Goal: Information Seeking & Learning: Understand process/instructions

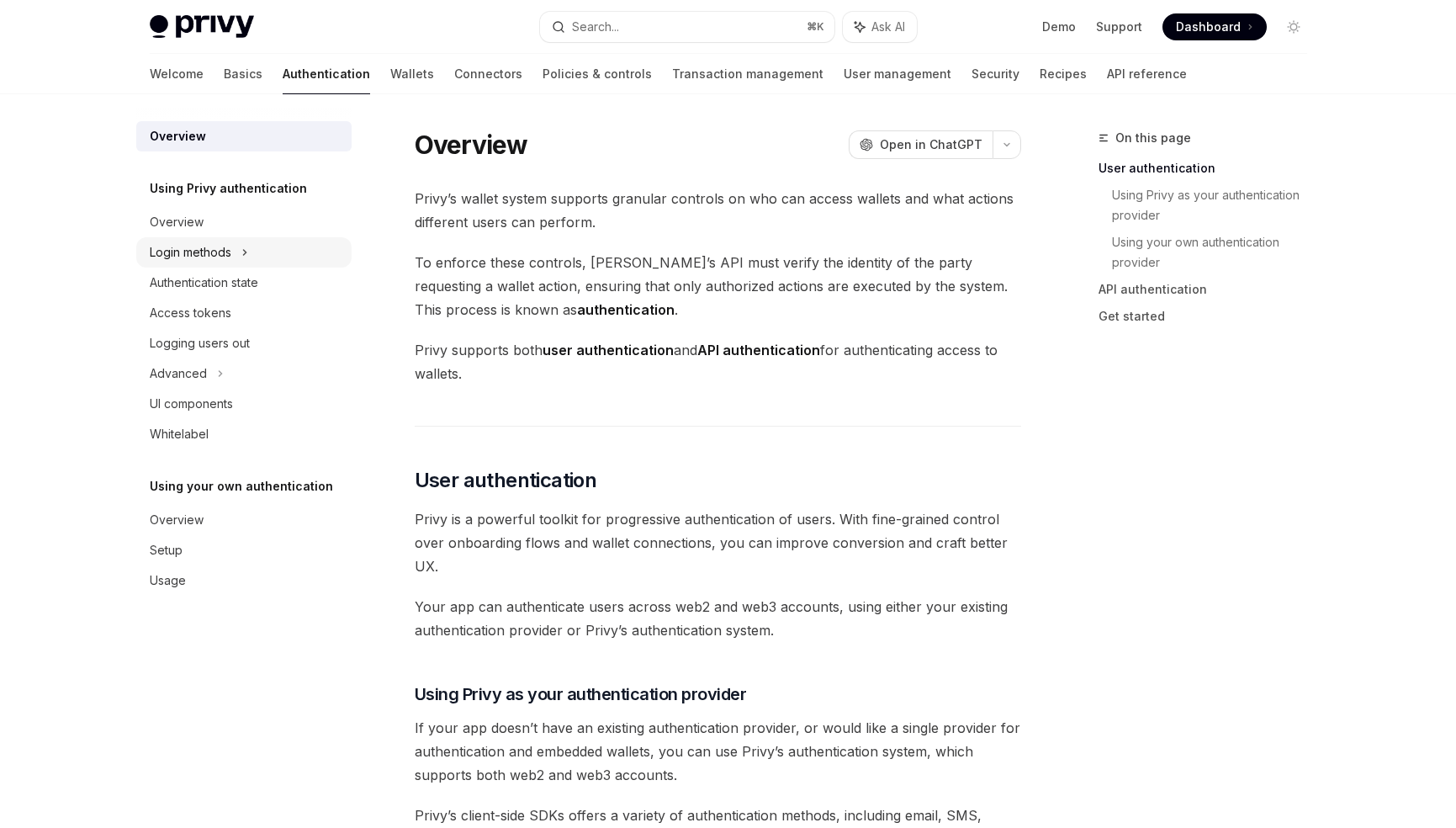
click at [262, 253] on div "Login methods" at bounding box center [244, 253] width 216 height 30
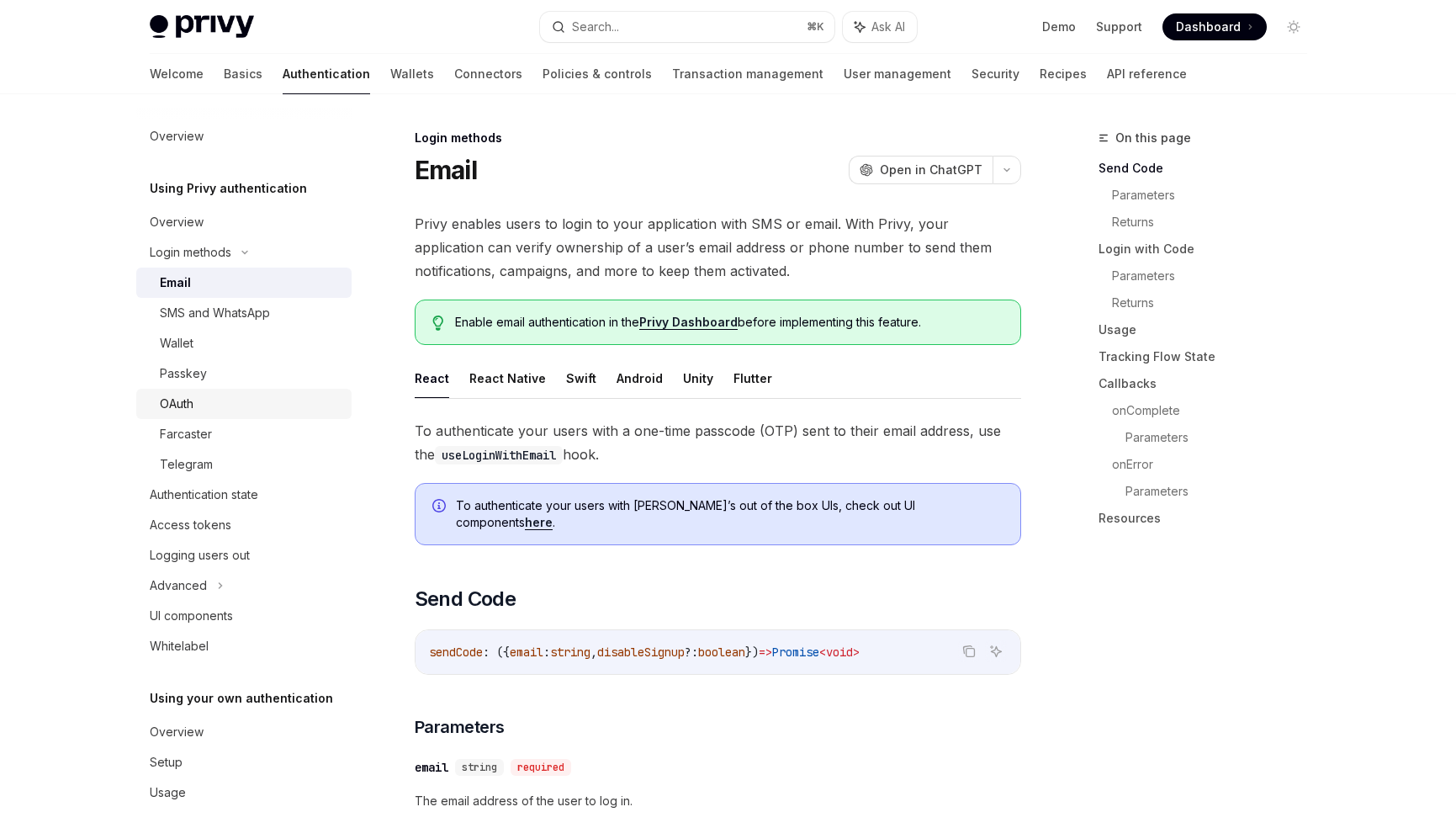
click at [184, 399] on div "OAuth" at bounding box center [177, 404] width 34 height 20
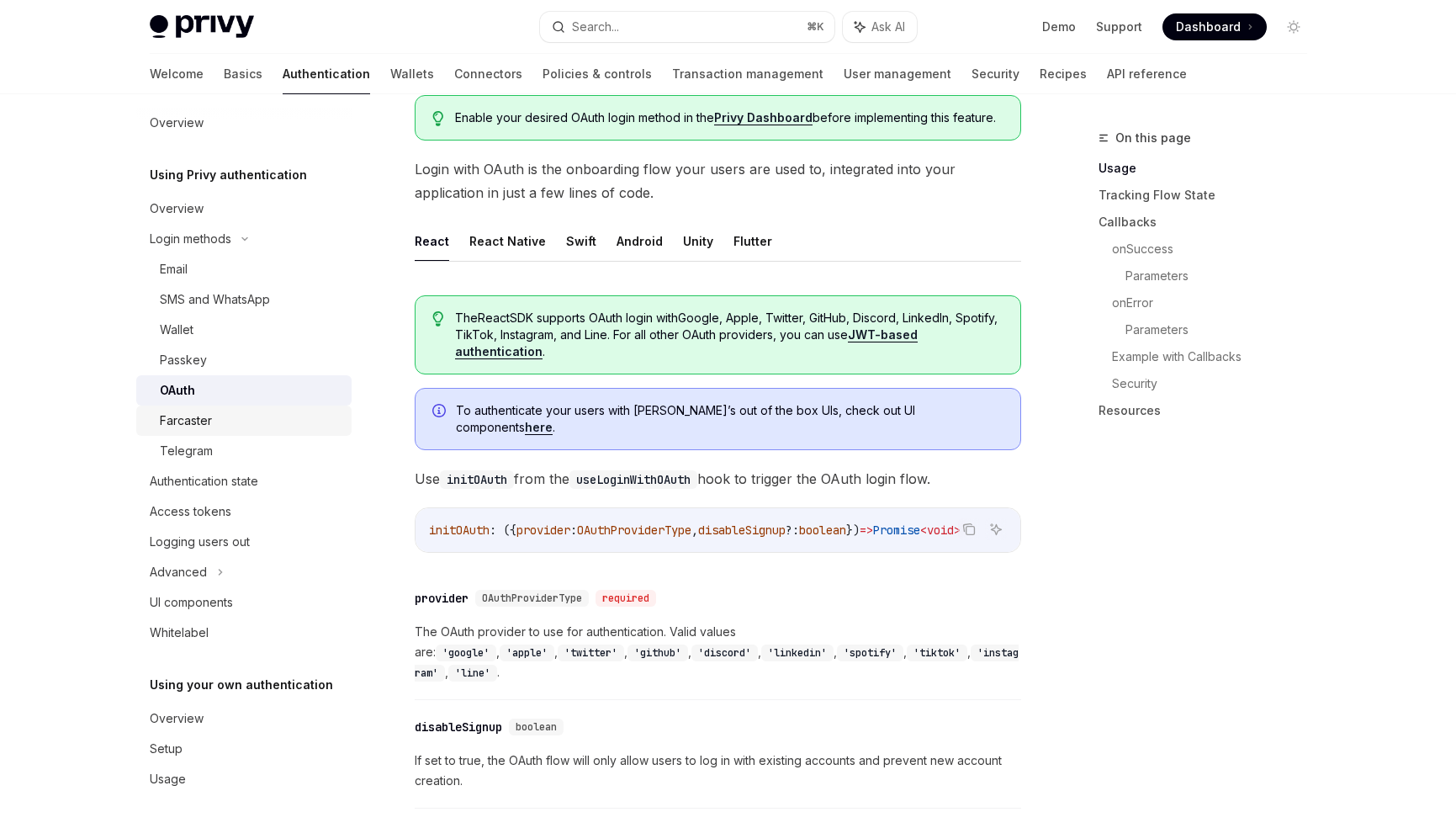
scroll to position [13, 0]
click at [171, 748] on div "Setup" at bounding box center [166, 749] width 33 height 20
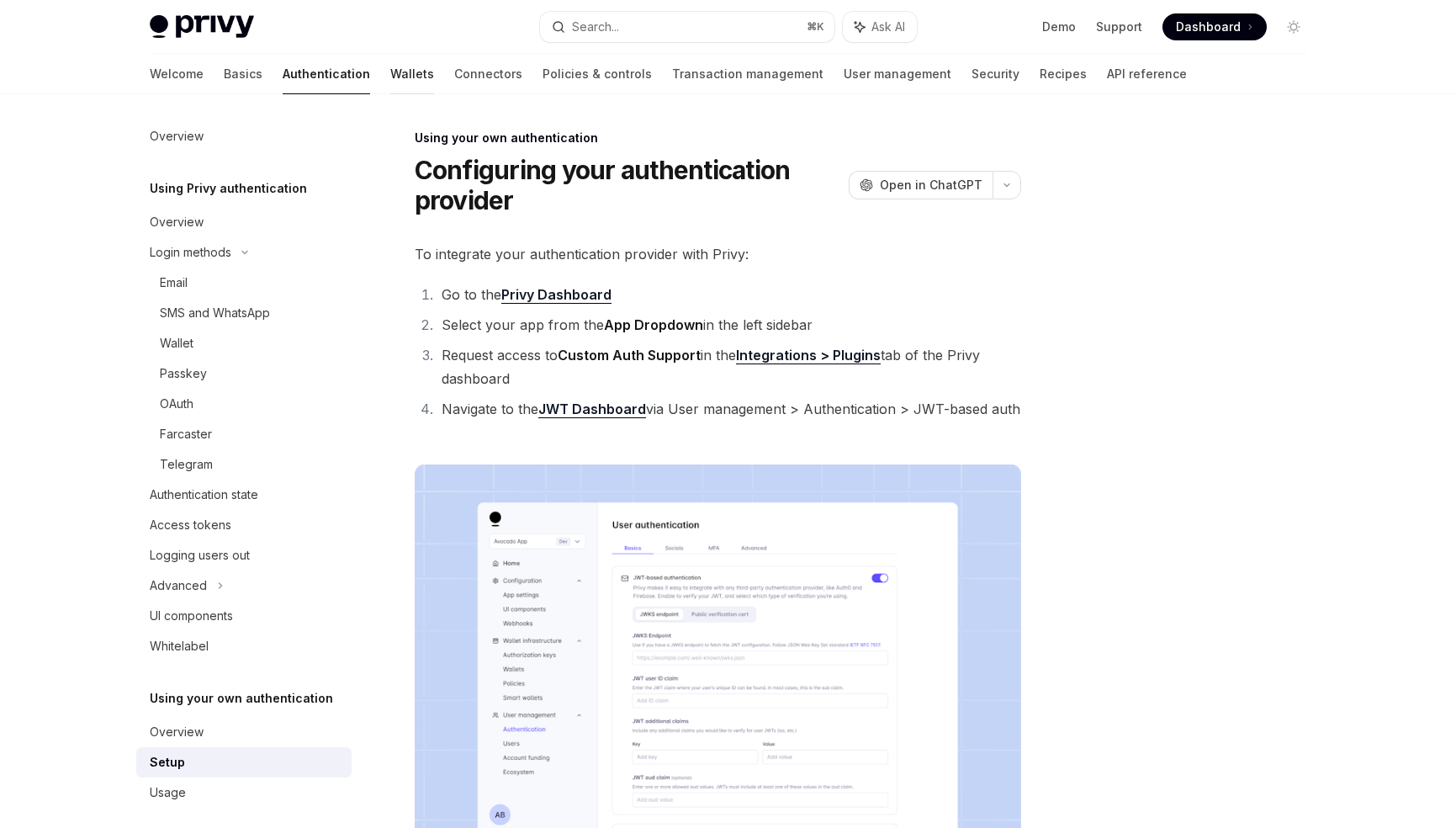
click at [390, 77] on link "Wallets" at bounding box center [412, 74] width 44 height 40
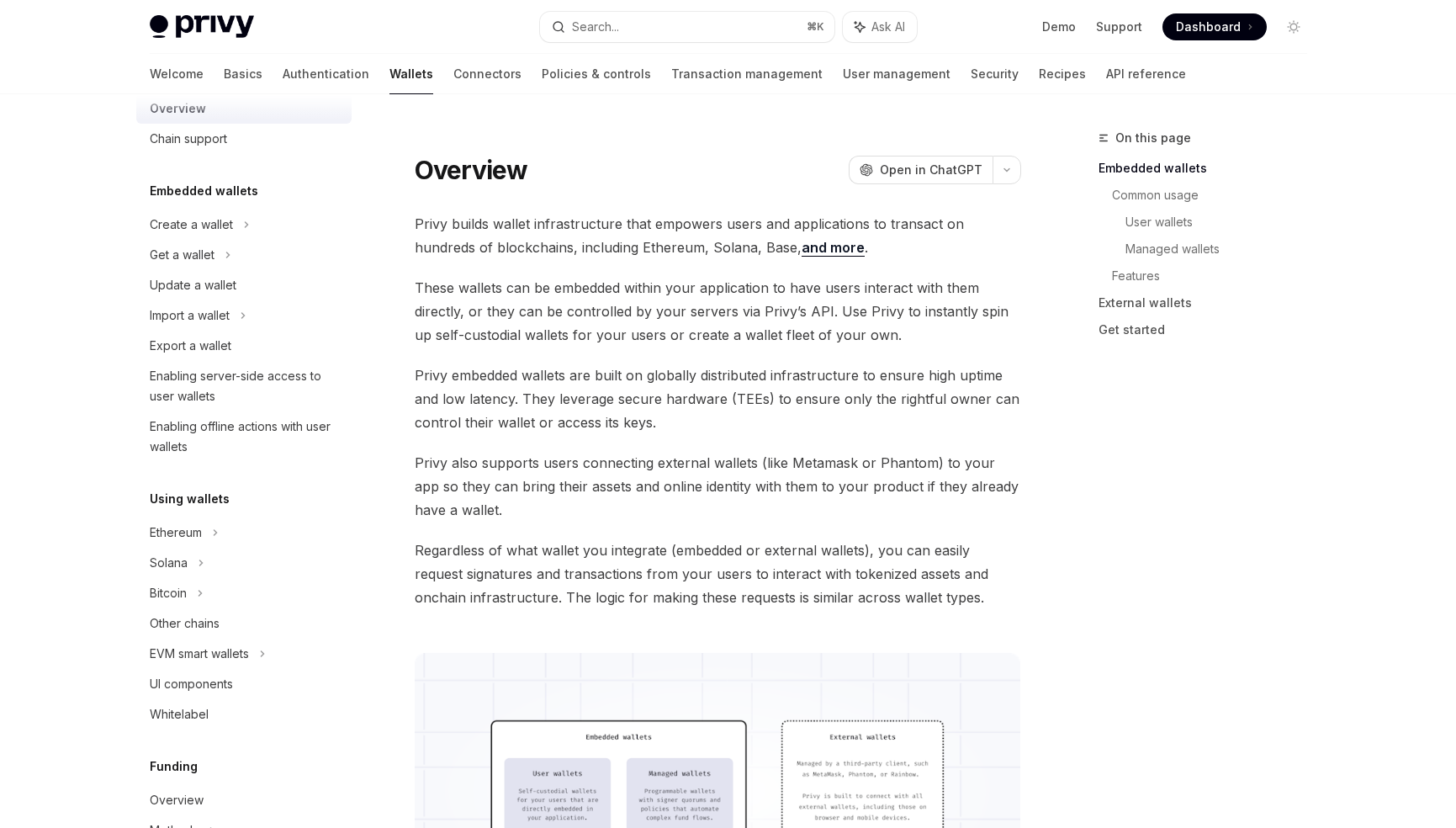
scroll to position [40, 0]
click at [316, 424] on div "Enabling offline actions with user wallets" at bounding box center [246, 432] width 192 height 40
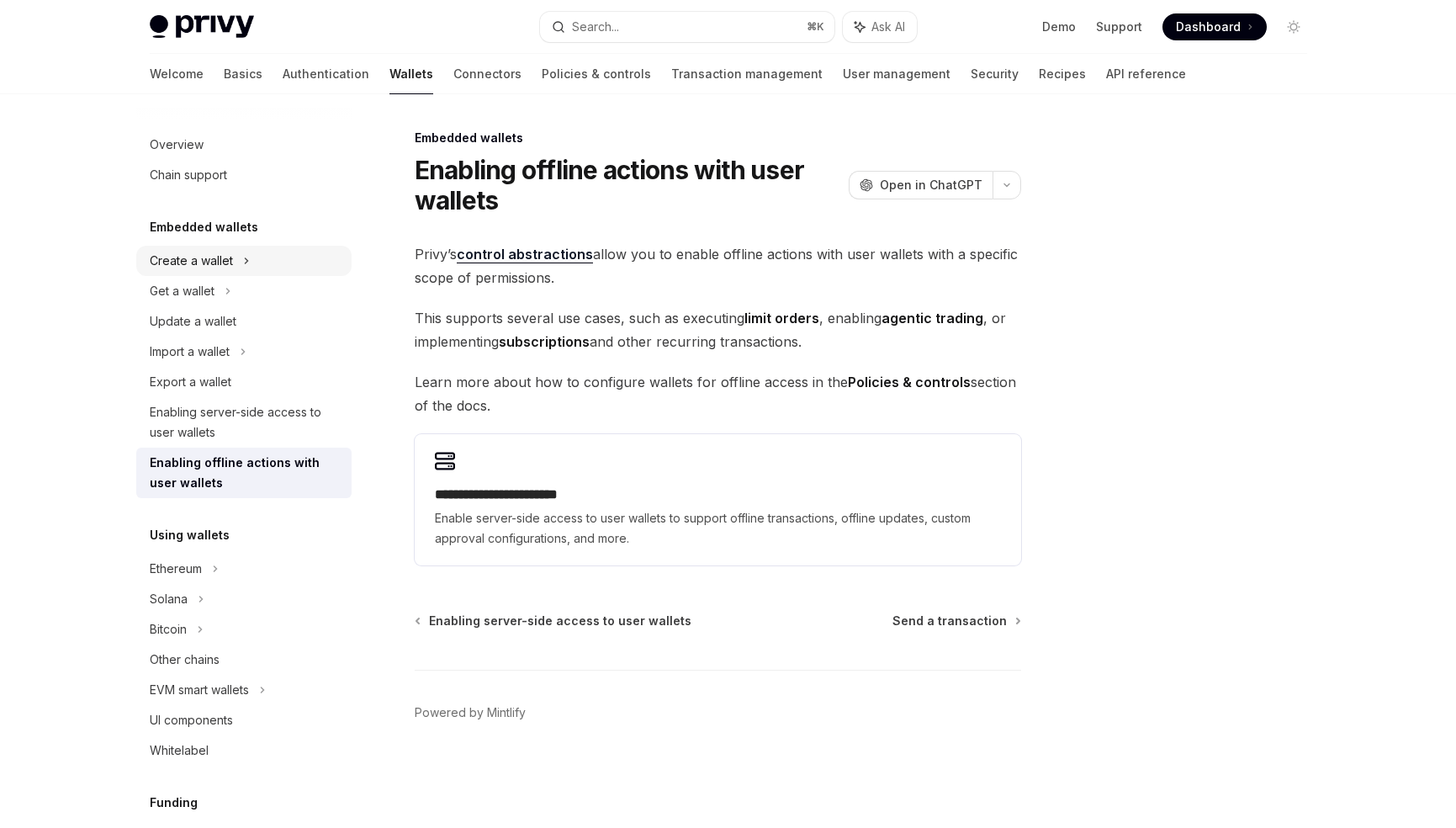
click at [236, 264] on div "Create a wallet" at bounding box center [244, 261] width 216 height 30
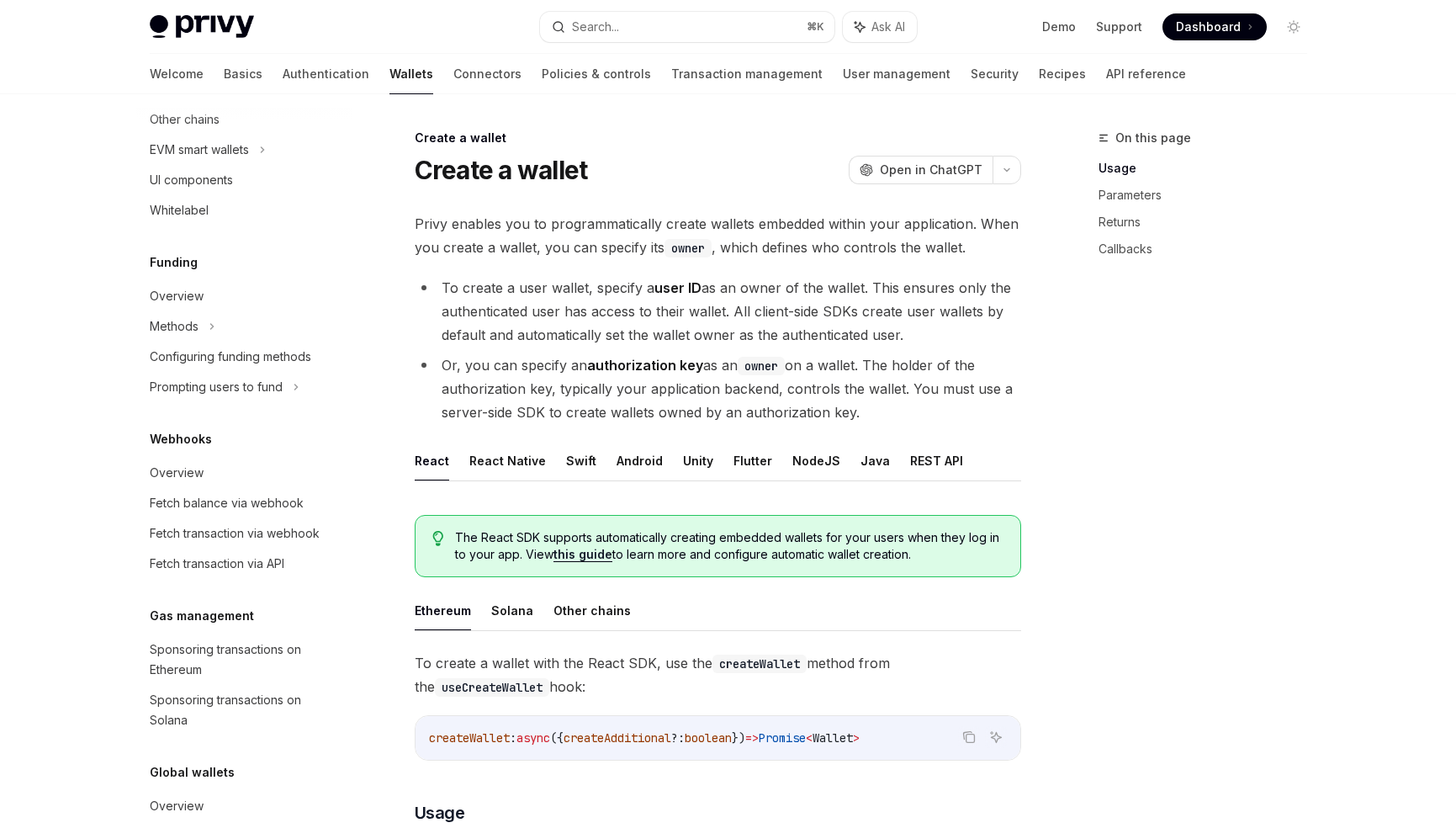
scroll to position [601, 0]
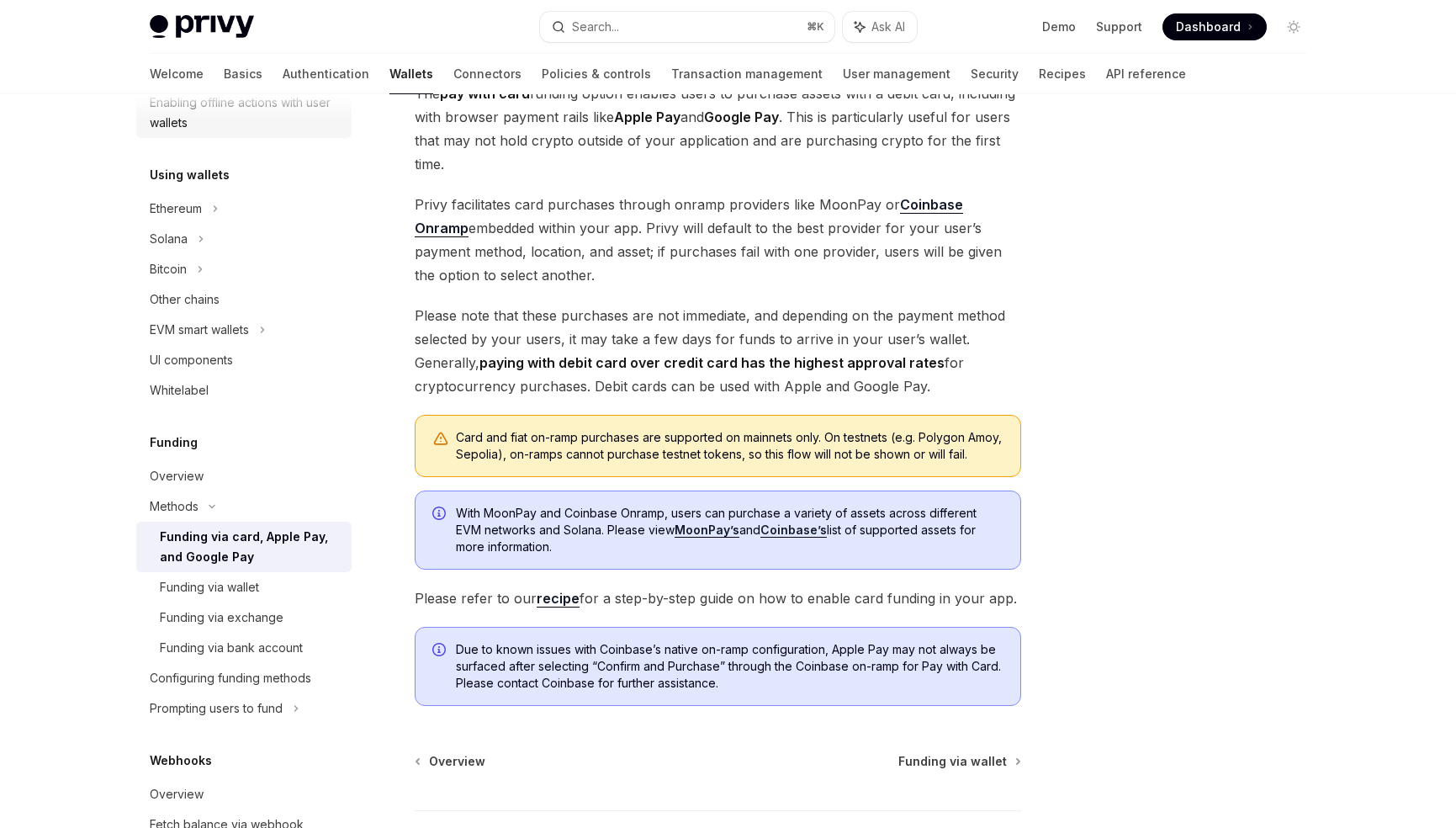
scroll to position [394, 0]
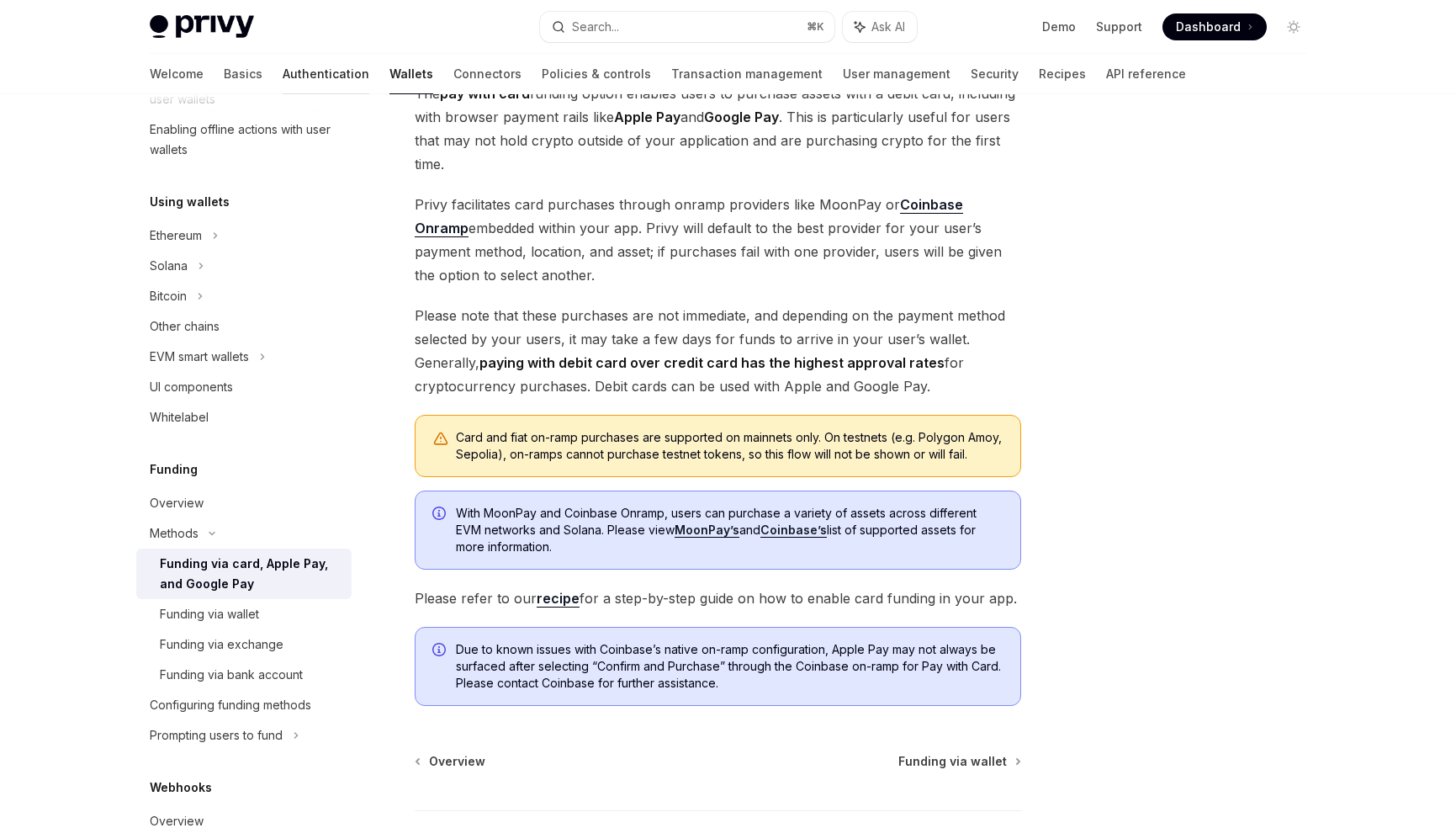
drag, startPoint x: 229, startPoint y: 75, endPoint x: 228, endPoint y: 83, distance: 8.1
click at [283, 75] on link "Authentication" at bounding box center [326, 74] width 87 height 40
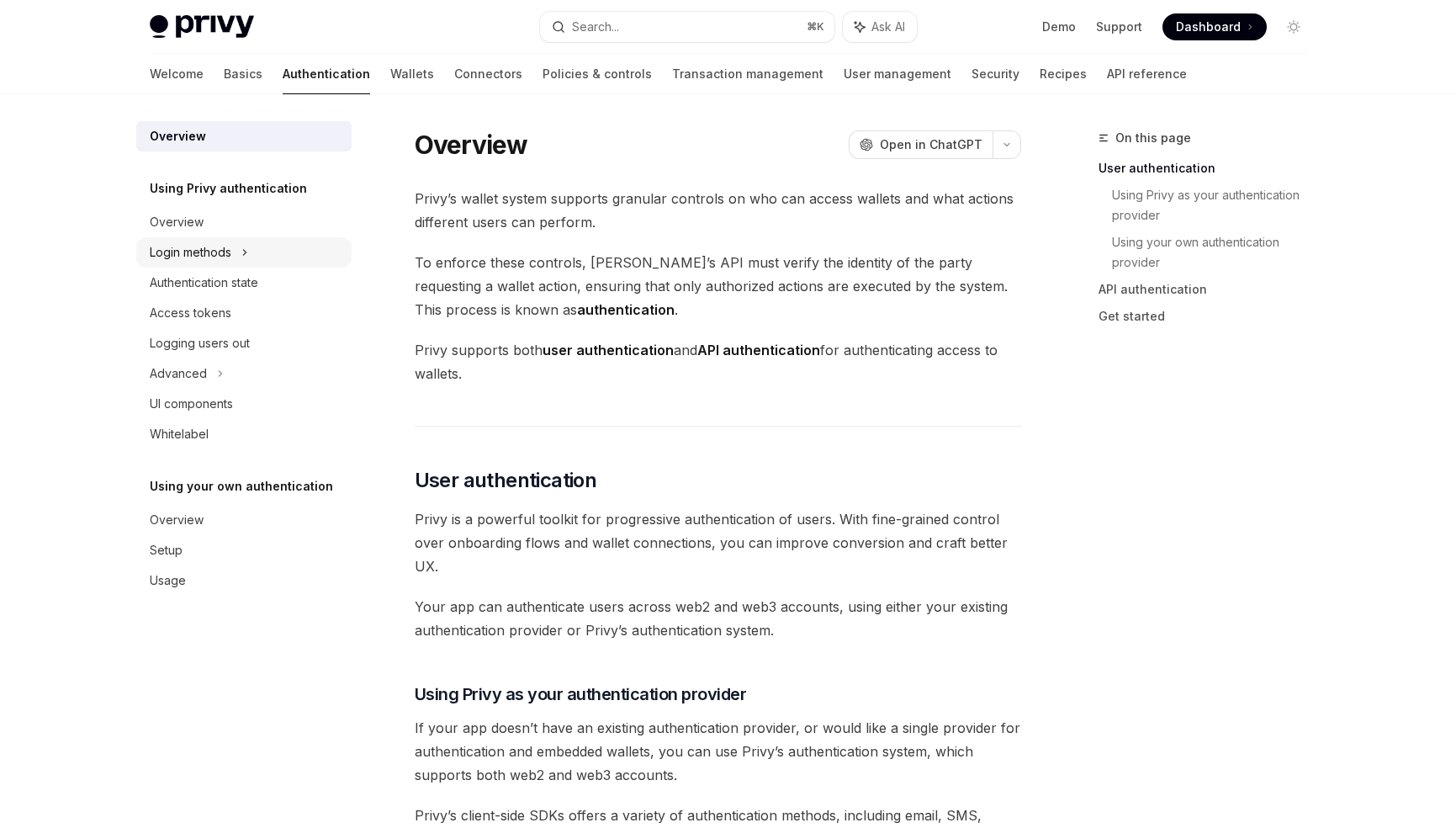
click at [286, 258] on div "Login methods" at bounding box center [244, 253] width 216 height 30
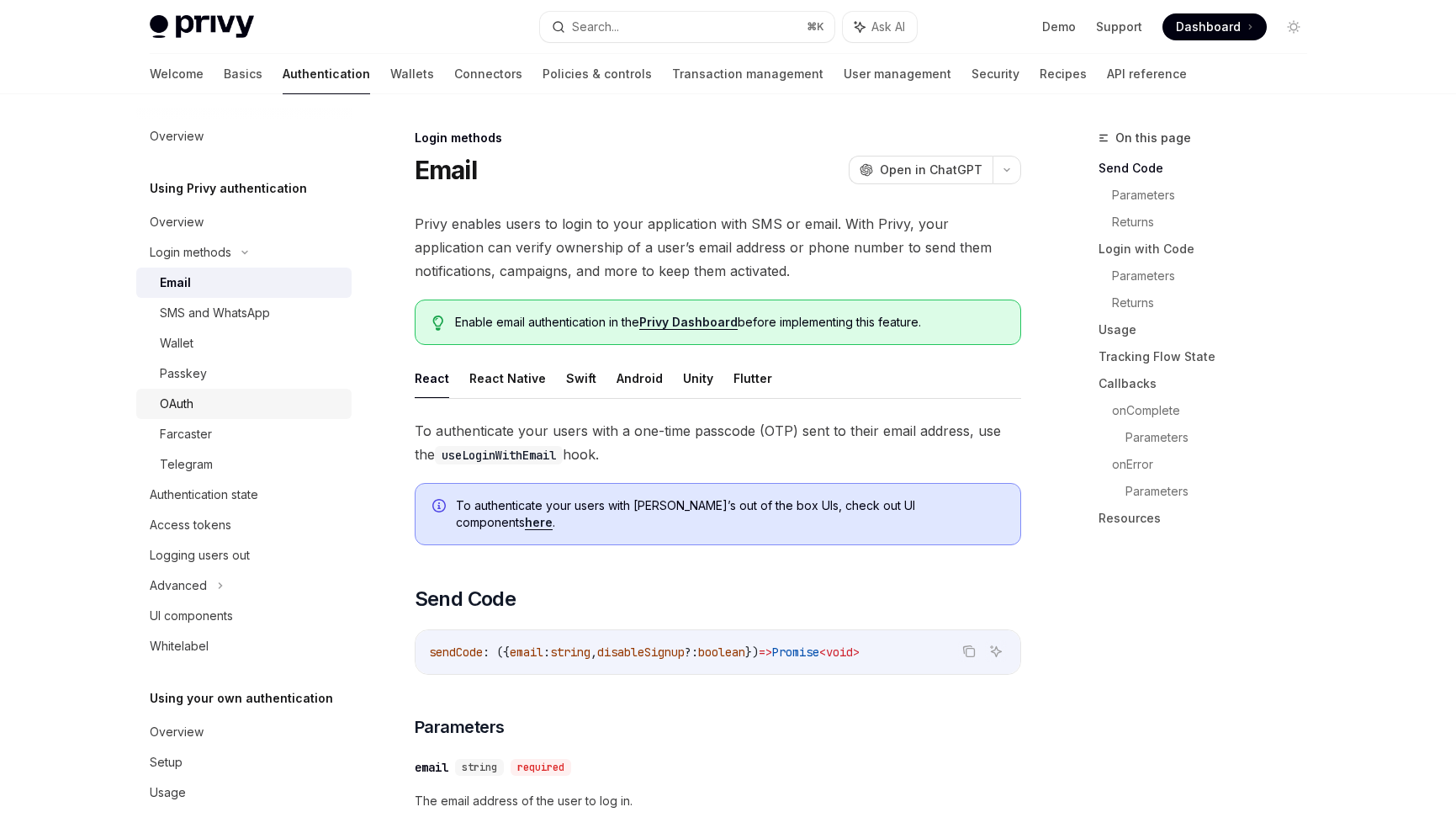
click at [212, 401] on div "OAuth" at bounding box center [251, 404] width 182 height 20
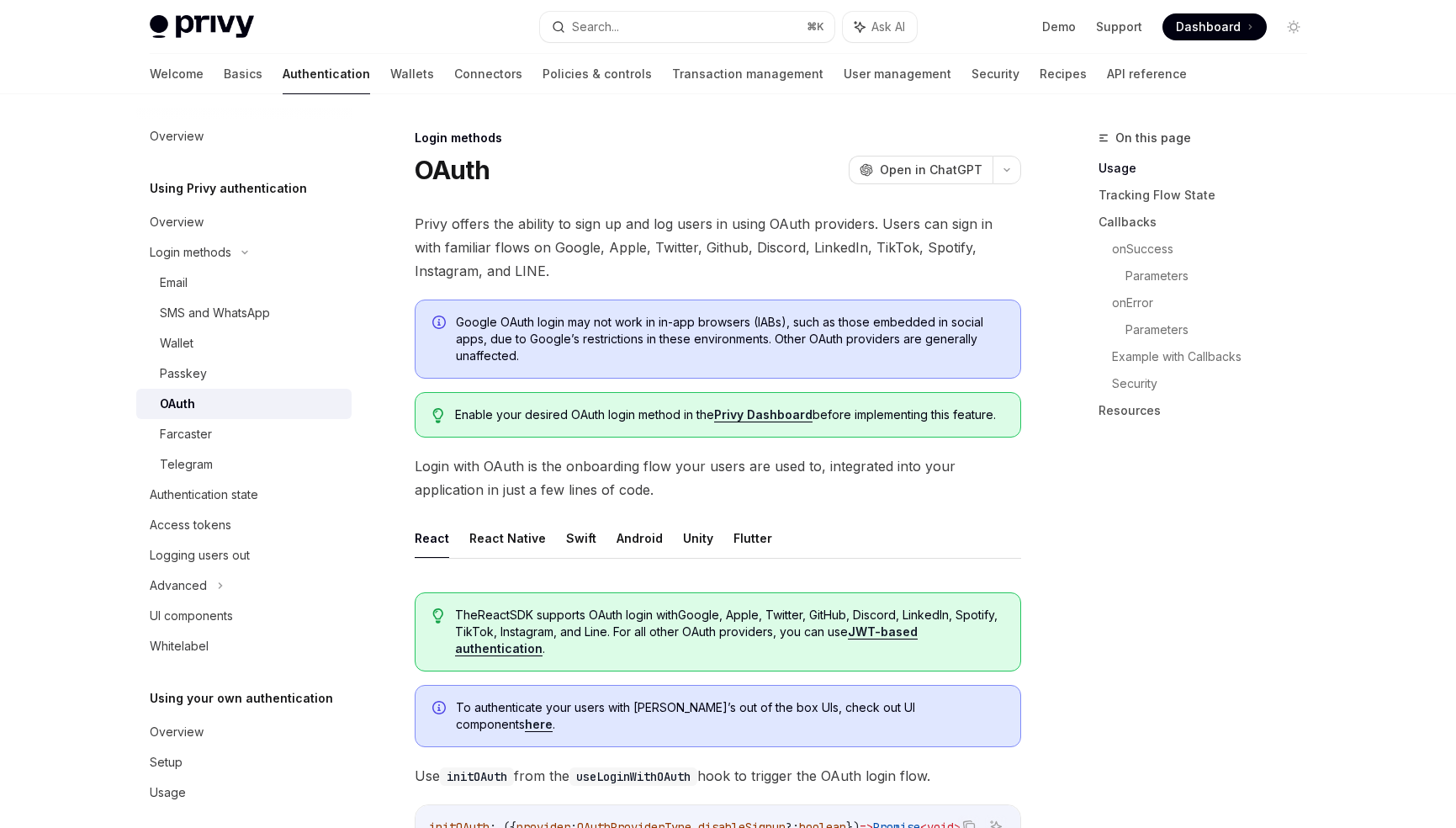
type textarea "*"
click at [783, 419] on link "Privy Dashboard" at bounding box center [763, 414] width 99 height 15
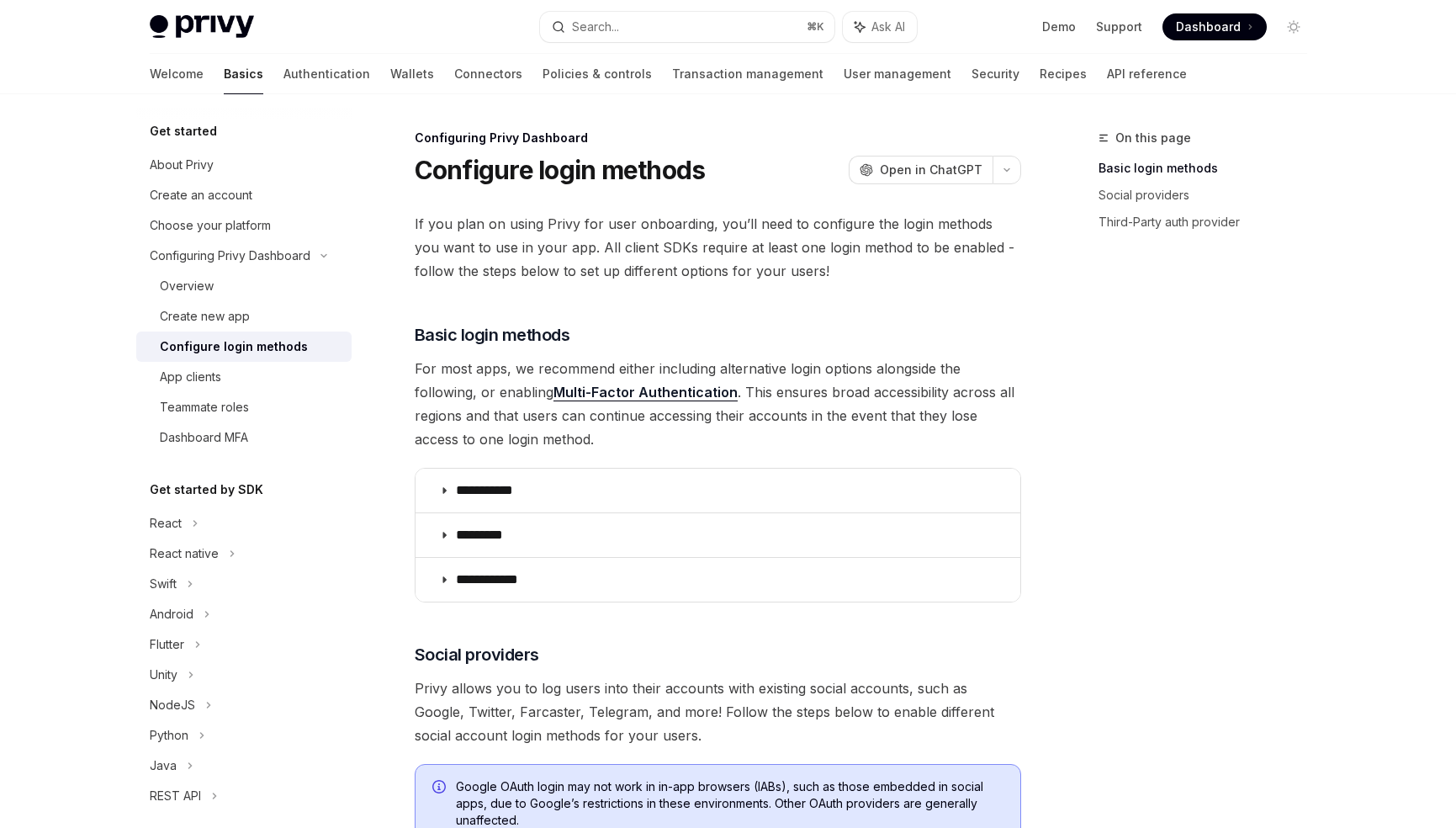
click at [1162, 1] on div "Privy Docs home page Search... ⌘ K Ask AI Demo Support Dashboard Dashboard Sear…" at bounding box center [728, 27] width 1157 height 54
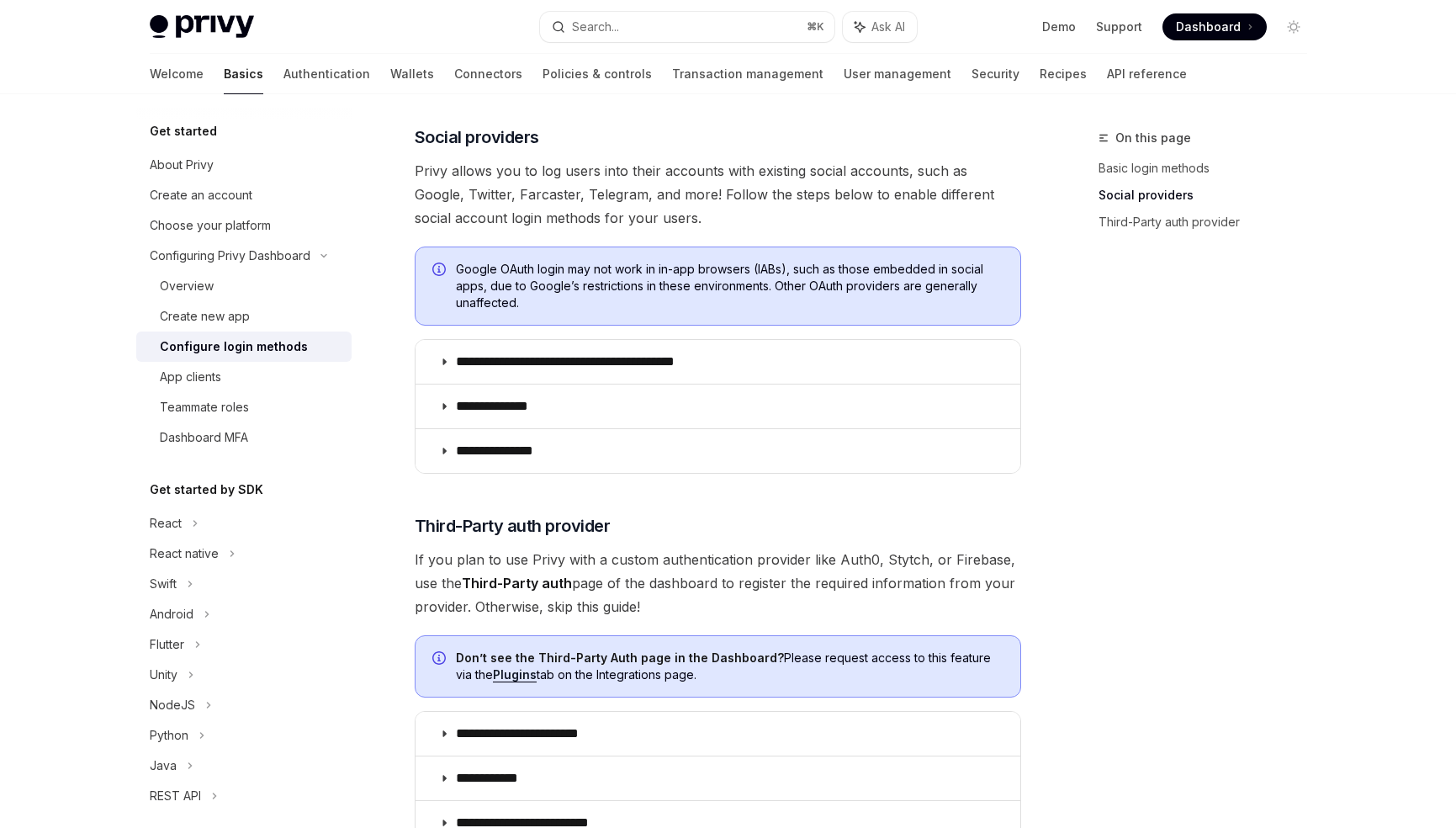
scroll to position [521, 0]
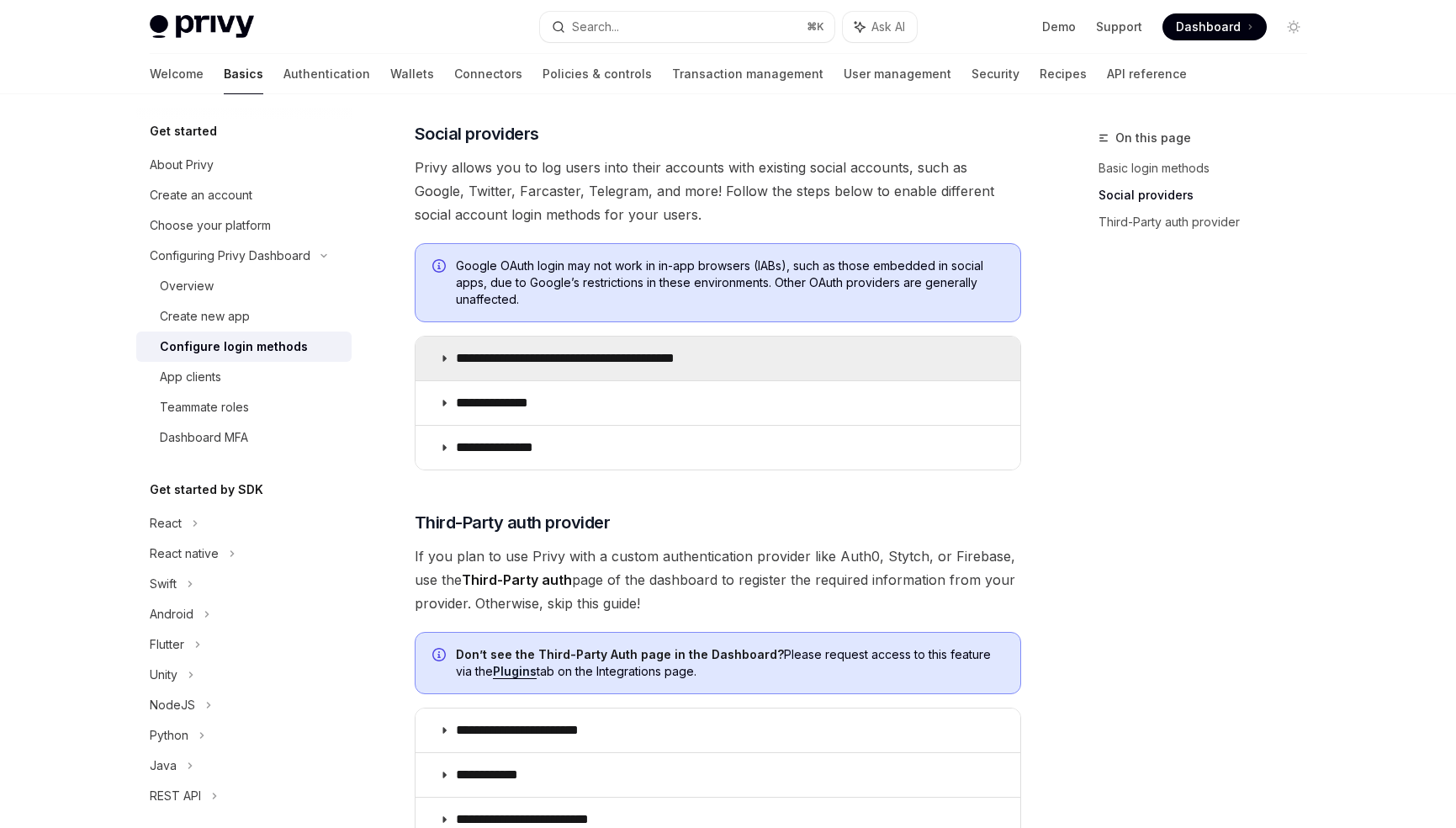
click at [976, 367] on summary "**********" at bounding box center [718, 359] width 605 height 44
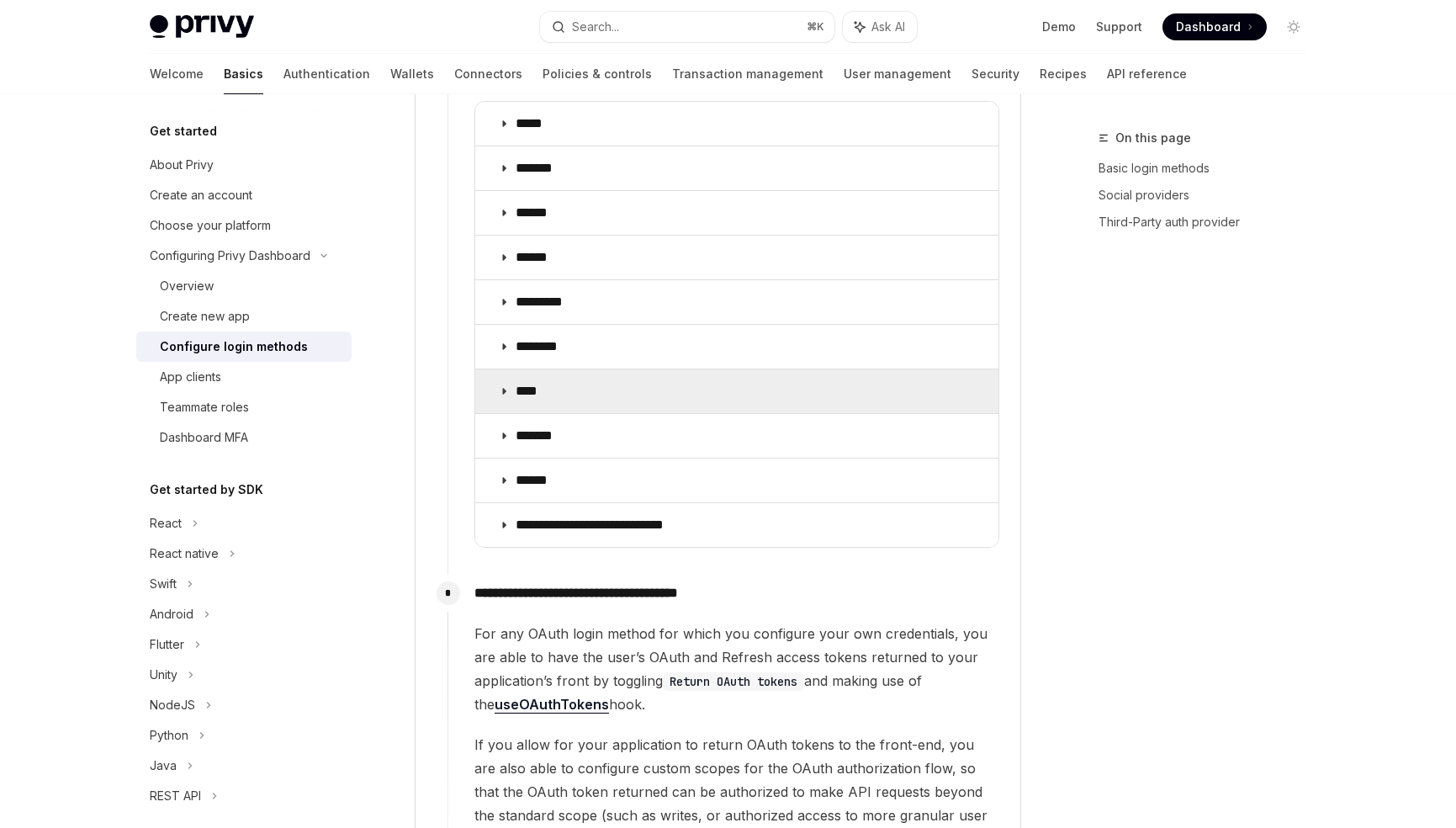
scroll to position [2100, 0]
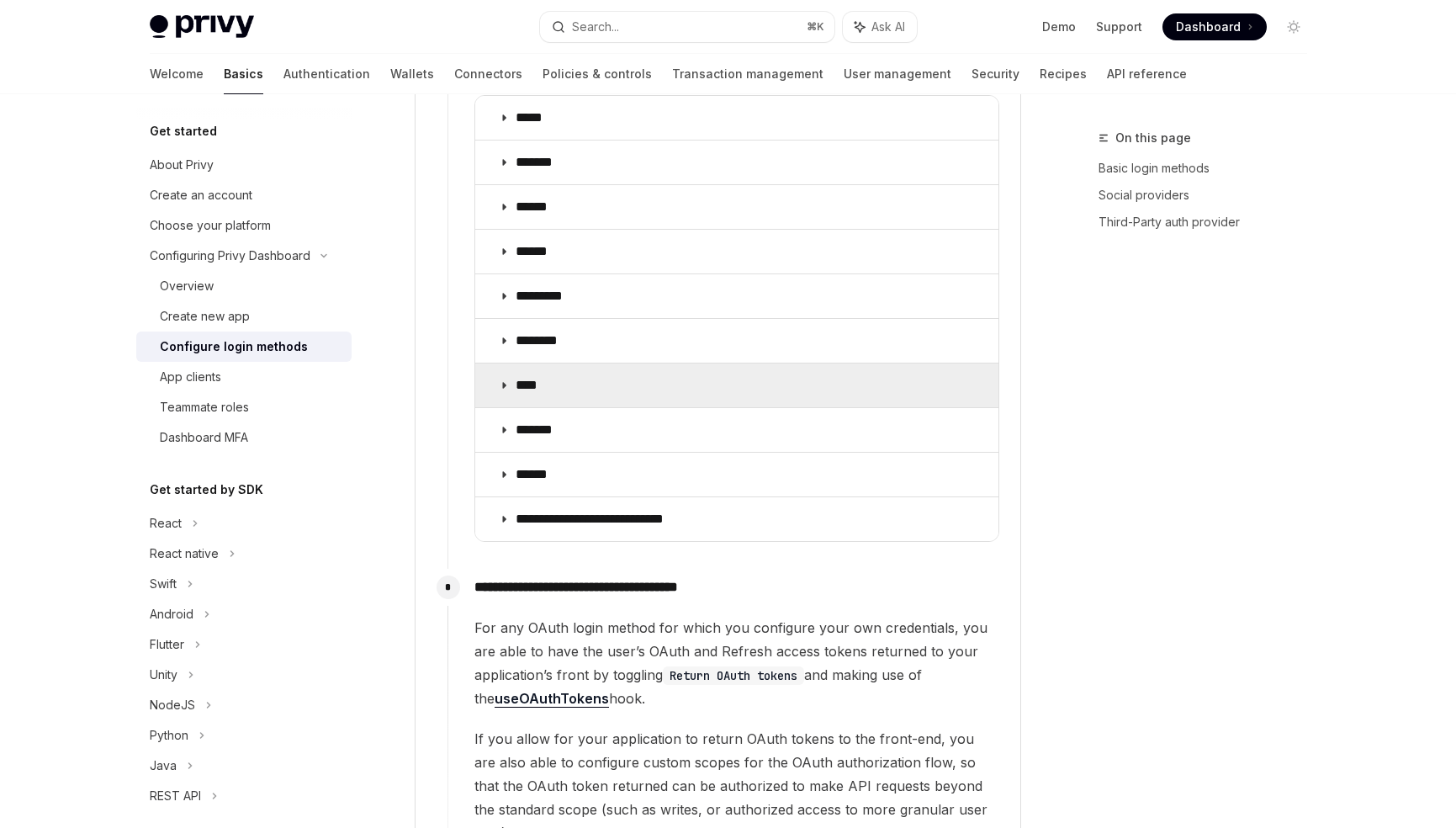
click at [777, 364] on summary "****" at bounding box center [737, 386] width 523 height 44
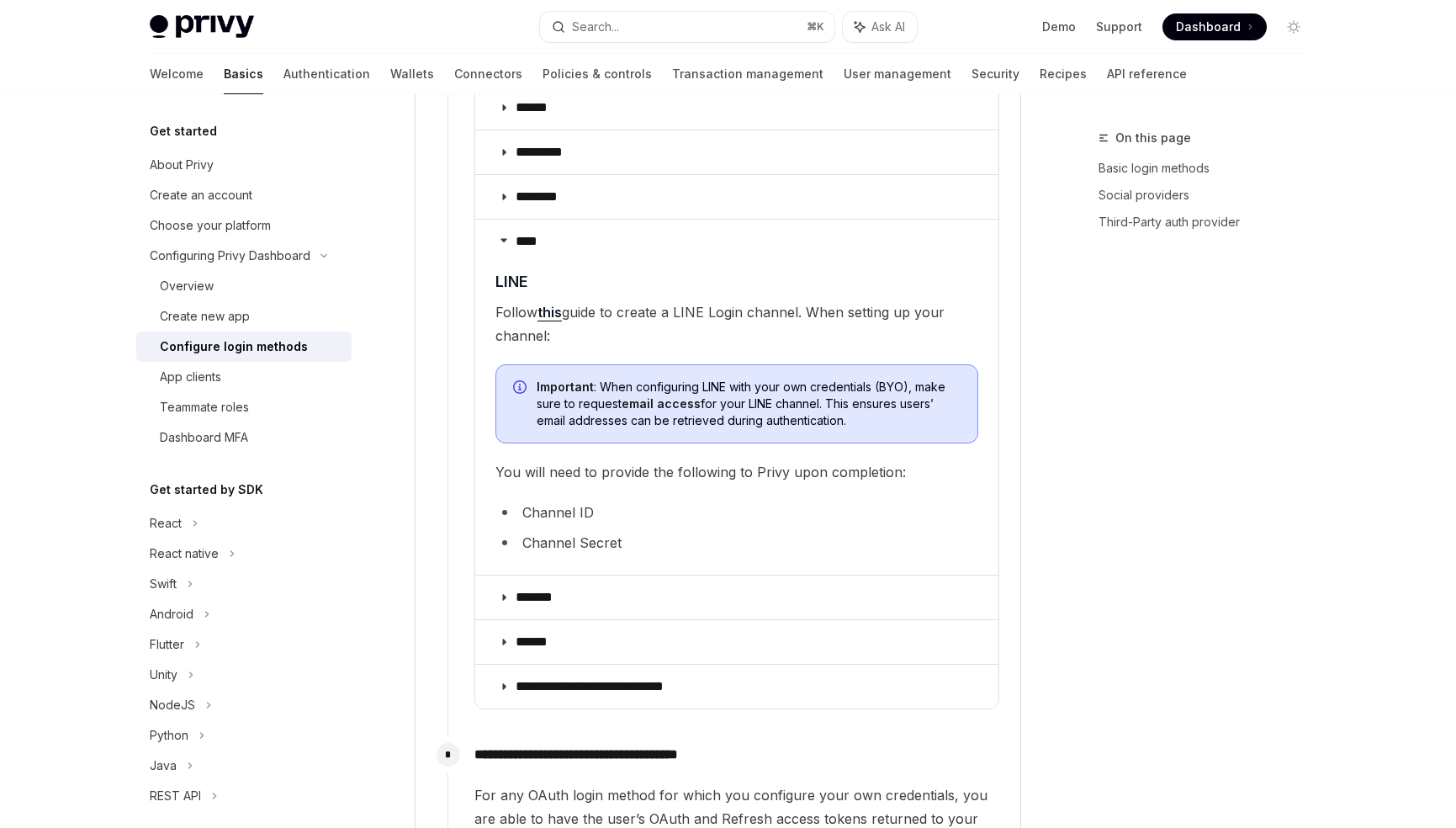
scroll to position [2245, 0]
click at [1020, 302] on details "**********" at bounding box center [718, 365] width 605 height 3504
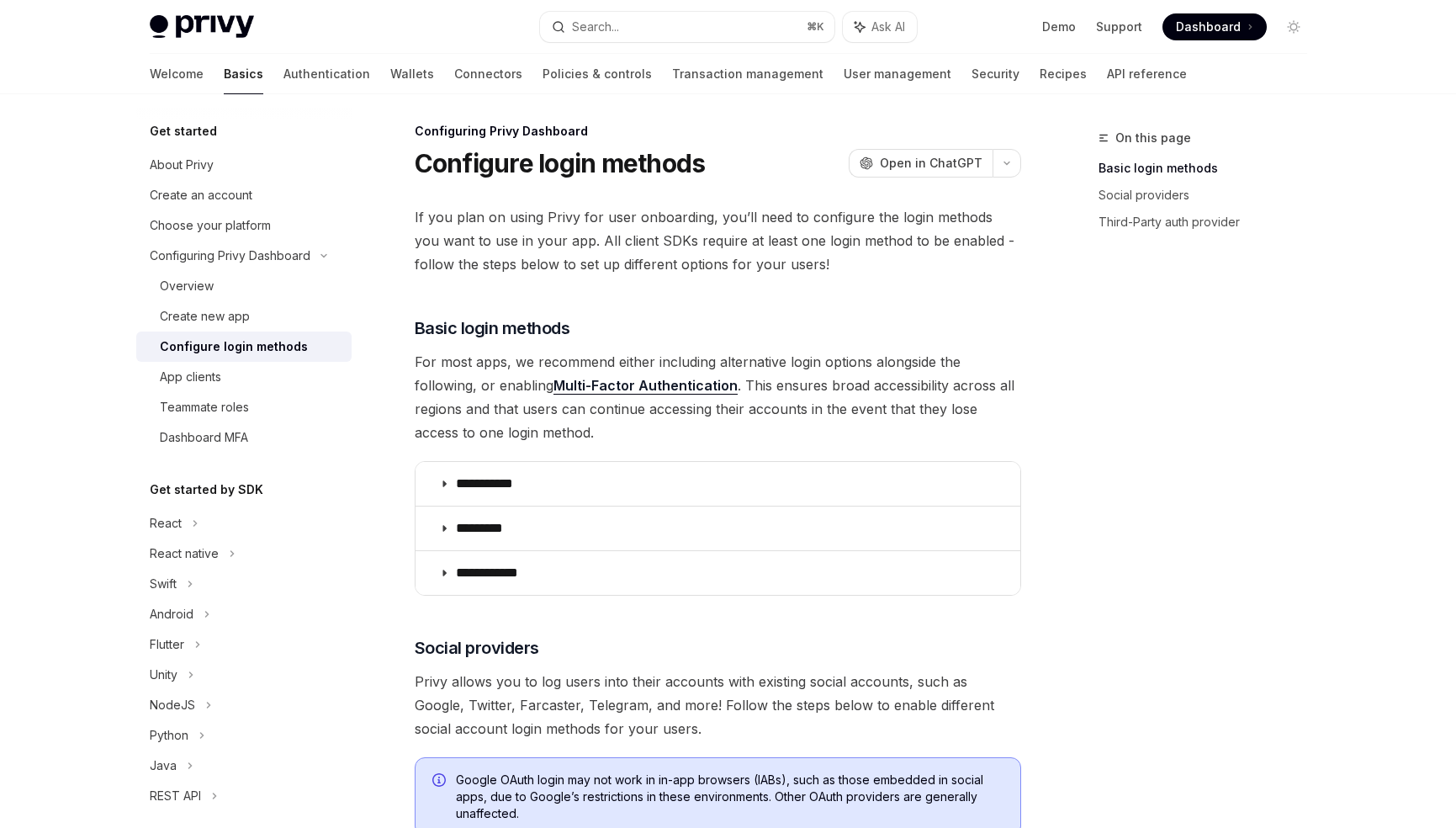
scroll to position [0, 0]
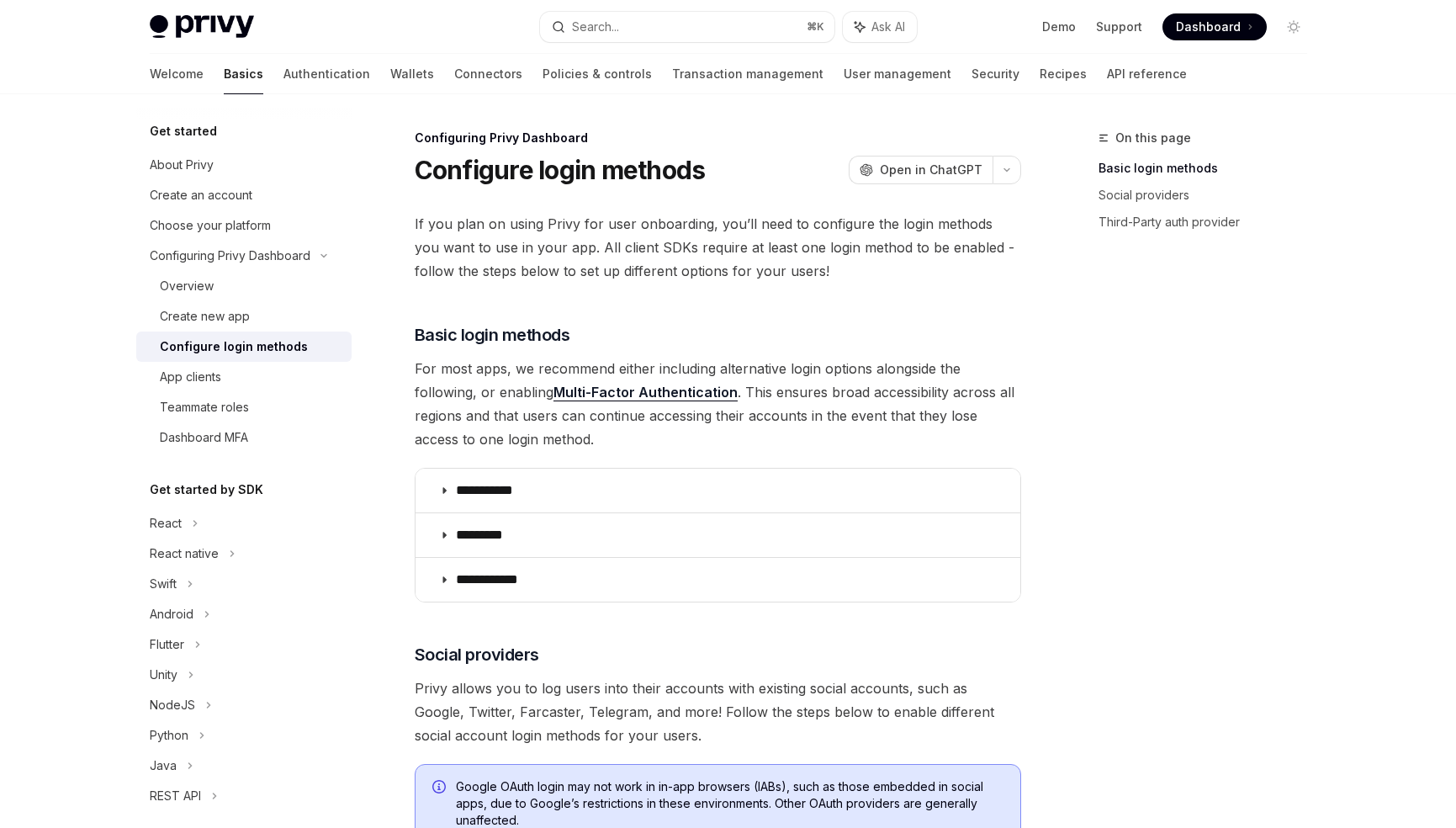
click at [1067, 331] on div "On this page Basic login methods Social providers Third-Party auth provider" at bounding box center [1193, 477] width 256 height 700
